Goal: Information Seeking & Learning: Learn about a topic

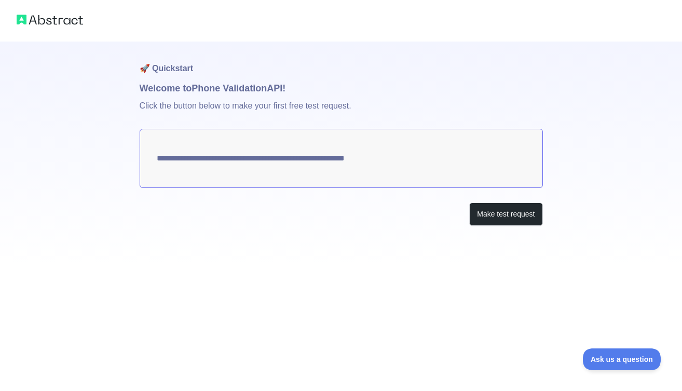
click at [412, 166] on textarea "**********" at bounding box center [342, 158] width 404 height 59
click at [504, 219] on button "Make test request" at bounding box center [506, 214] width 73 height 23
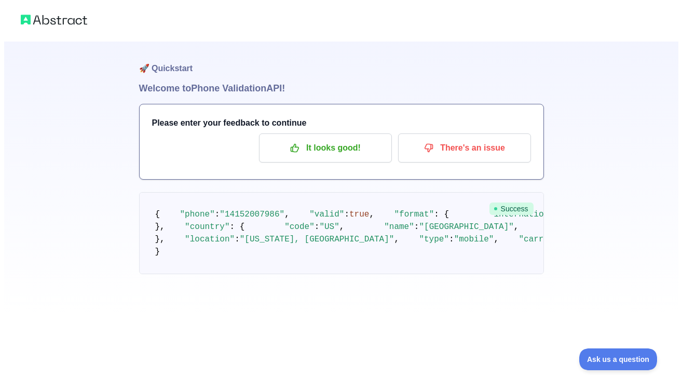
scroll to position [3, 0]
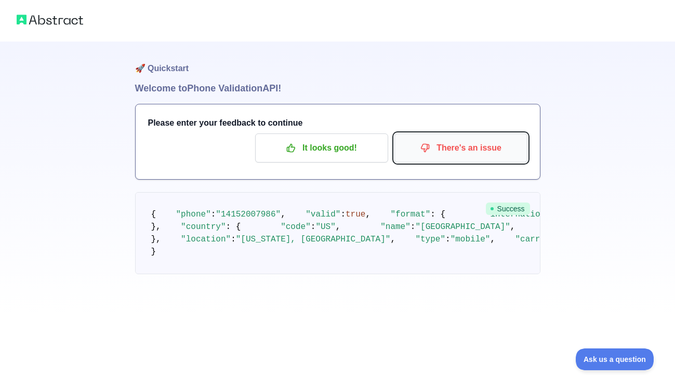
click at [439, 148] on p "There's an issue" at bounding box center [460, 148] width 117 height 18
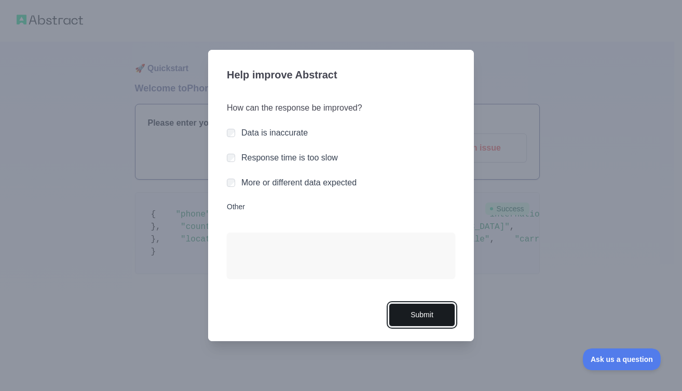
click at [403, 319] on button "Submit" at bounding box center [422, 314] width 66 height 23
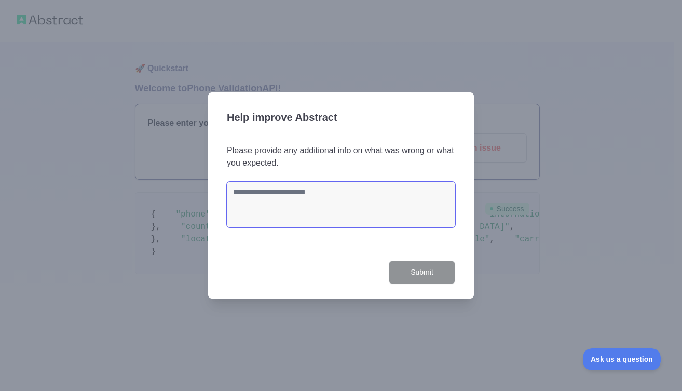
click at [312, 188] on textarea at bounding box center [341, 205] width 229 height 46
click at [483, 47] on div at bounding box center [341, 195] width 682 height 391
click at [254, 189] on textarea at bounding box center [341, 205] width 229 height 46
type textarea "****"
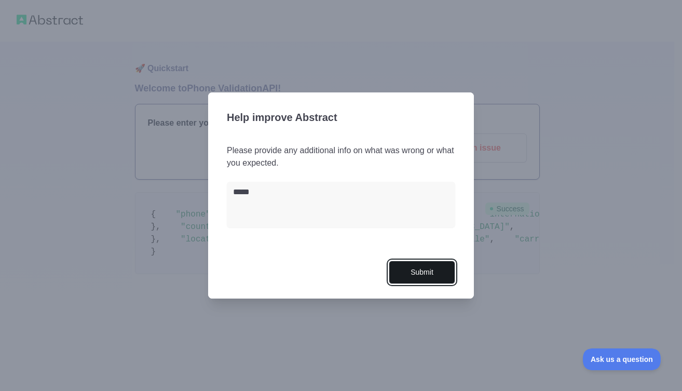
click at [436, 270] on button "Submit" at bounding box center [422, 272] width 66 height 23
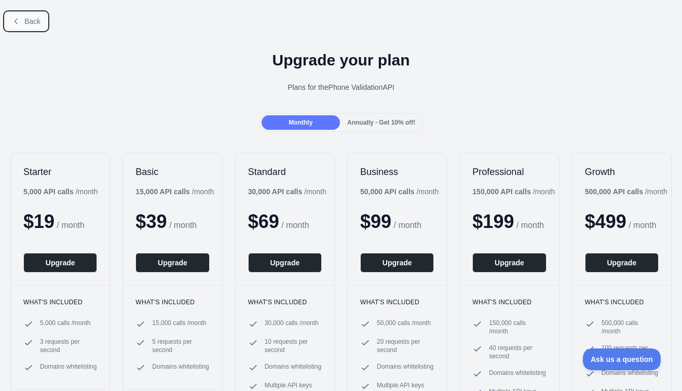
click at [28, 20] on span "Back" at bounding box center [32, 21] width 16 height 8
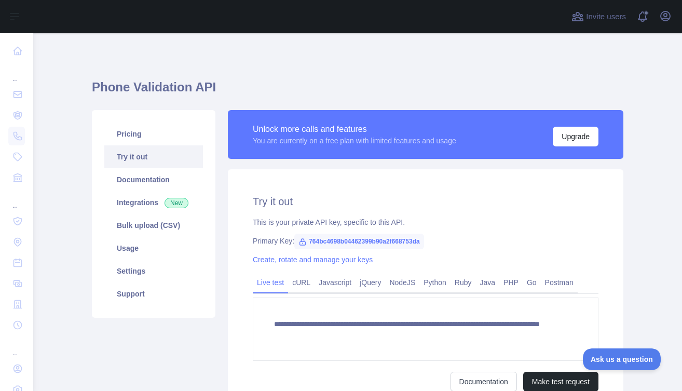
click at [28, 20] on button "Open sidebar" at bounding box center [14, 16] width 29 height 12
click at [161, 141] on link "Pricing" at bounding box center [153, 134] width 99 height 23
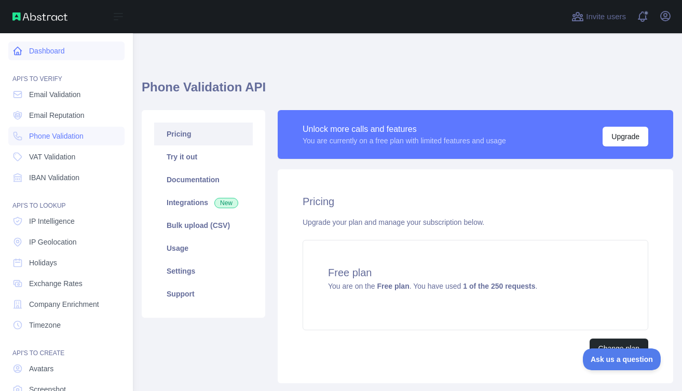
click at [21, 53] on icon at bounding box center [17, 51] width 10 height 10
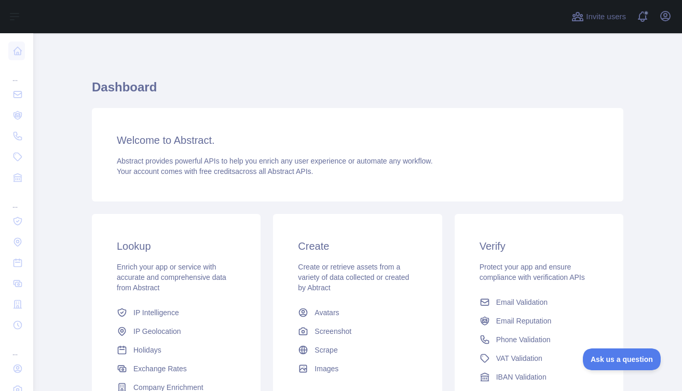
click at [347, 252] on h3 "Create" at bounding box center [357, 246] width 119 height 15
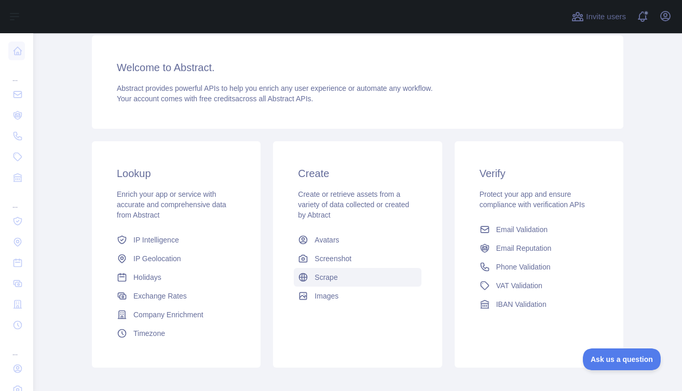
scroll to position [73, 0]
click at [519, 269] on span "Phone Validation" at bounding box center [524, 266] width 55 height 10
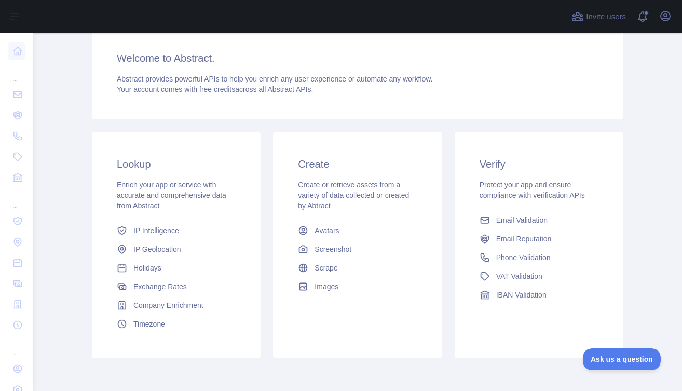
scroll to position [126, 0]
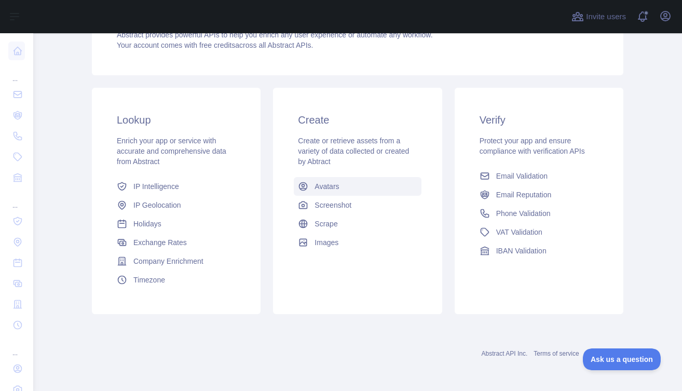
click at [321, 190] on span "Avatars" at bounding box center [327, 186] width 24 height 10
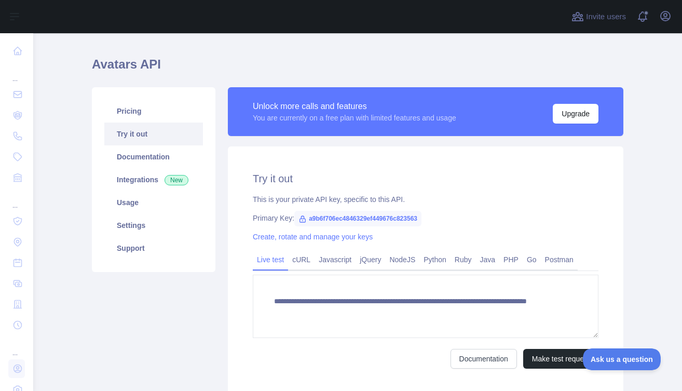
scroll to position [24, 0]
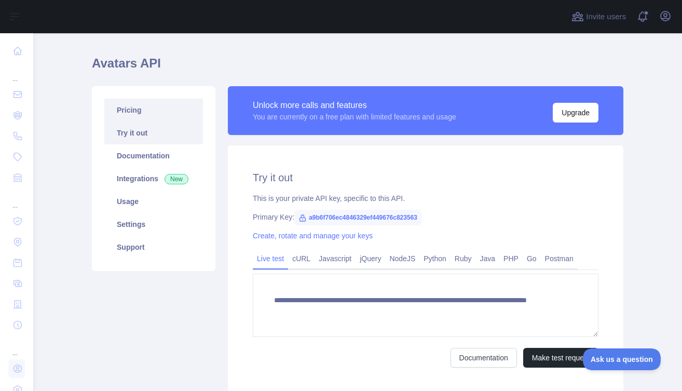
click at [177, 109] on link "Pricing" at bounding box center [153, 110] width 99 height 23
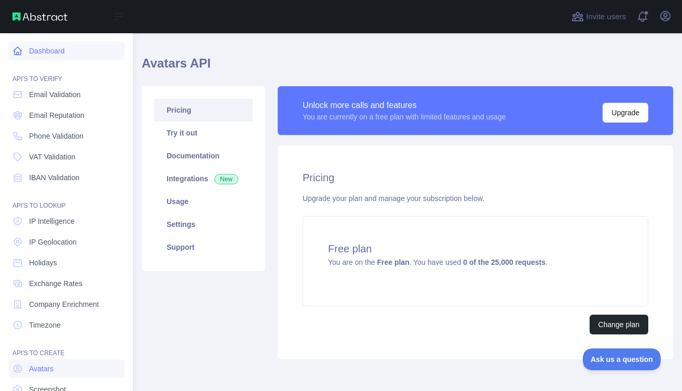
click at [27, 47] on link "Dashboard" at bounding box center [66, 51] width 116 height 19
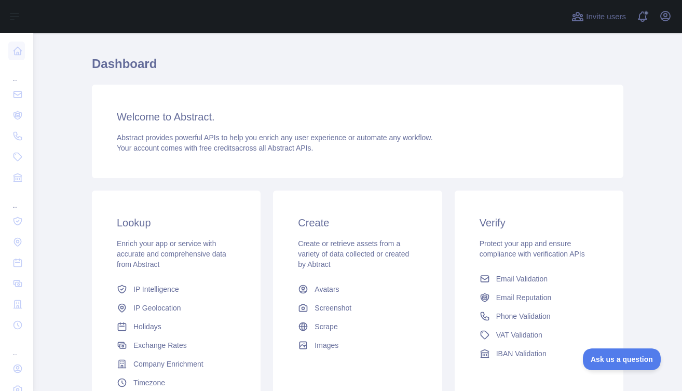
scroll to position [23, 0]
